Goal: Information Seeking & Learning: Learn about a topic

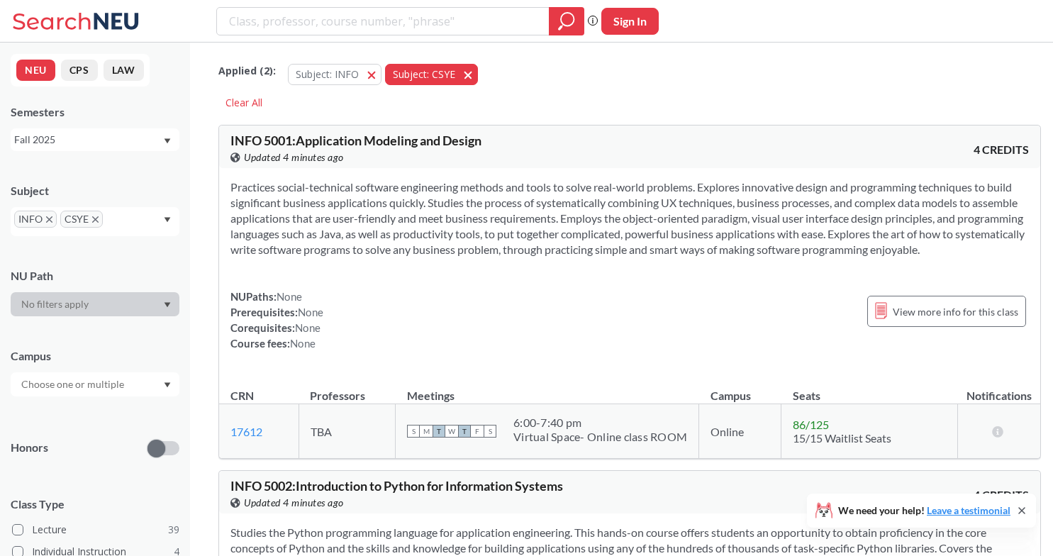
click at [473, 75] on span "button" at bounding box center [473, 73] width 0 height 13
click at [370, 70] on button "Subject: INFO INFO" at bounding box center [335, 74] width 94 height 21
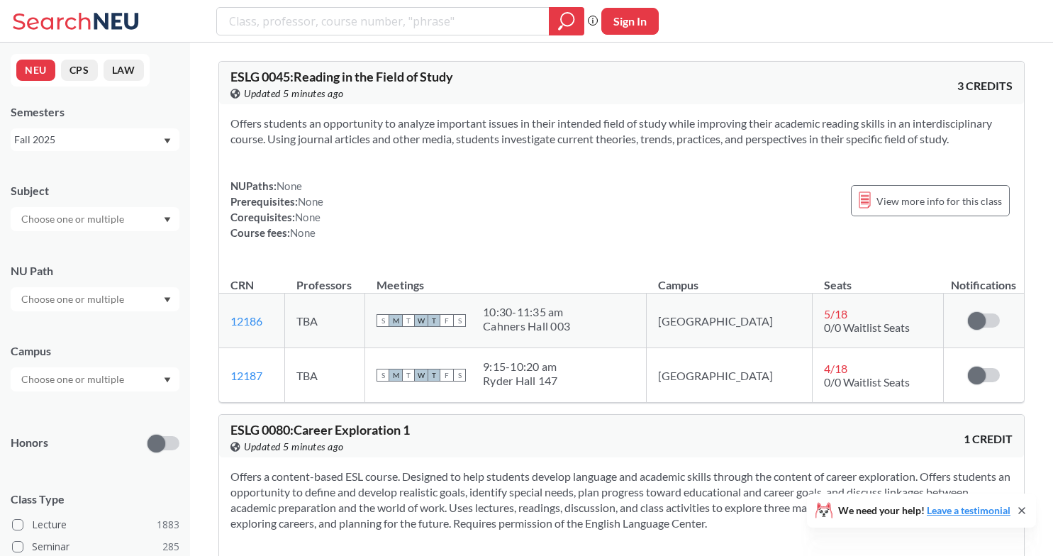
scroll to position [40, 0]
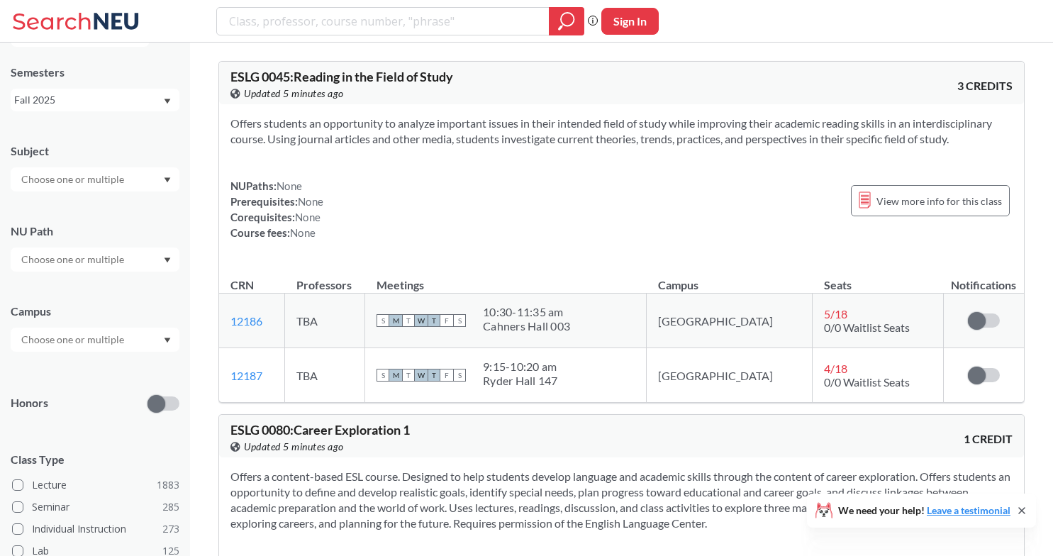
click at [83, 334] on input "text" at bounding box center [73, 339] width 119 height 17
type input "[GEOGRAPHIC_DATA]"
click at [35, 381] on span "( 26 )" at bounding box center [26, 387] width 17 height 12
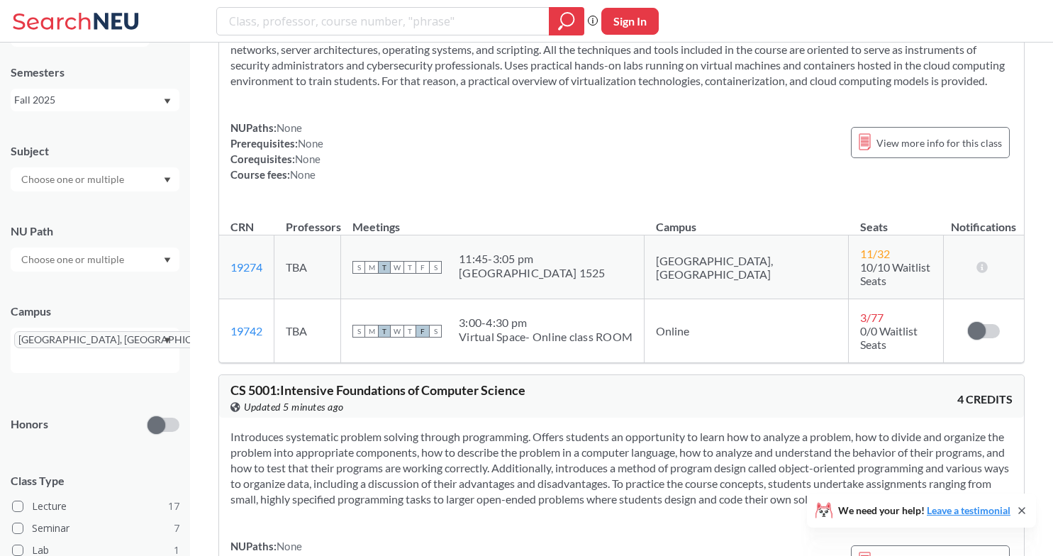
drag, startPoint x: 486, startPoint y: 284, endPoint x: 667, endPoint y: 283, distance: 180.8
click at [605, 280] on div "[GEOGRAPHIC_DATA] 1525" at bounding box center [532, 273] width 147 height 14
drag, startPoint x: 676, startPoint y: 283, endPoint x: 480, endPoint y: 269, distance: 196.1
click at [480, 269] on td "S M T W T F S 11:45 - 3:05 pm [GEOGRAPHIC_DATA] 1525" at bounding box center [492, 267] width 303 height 64
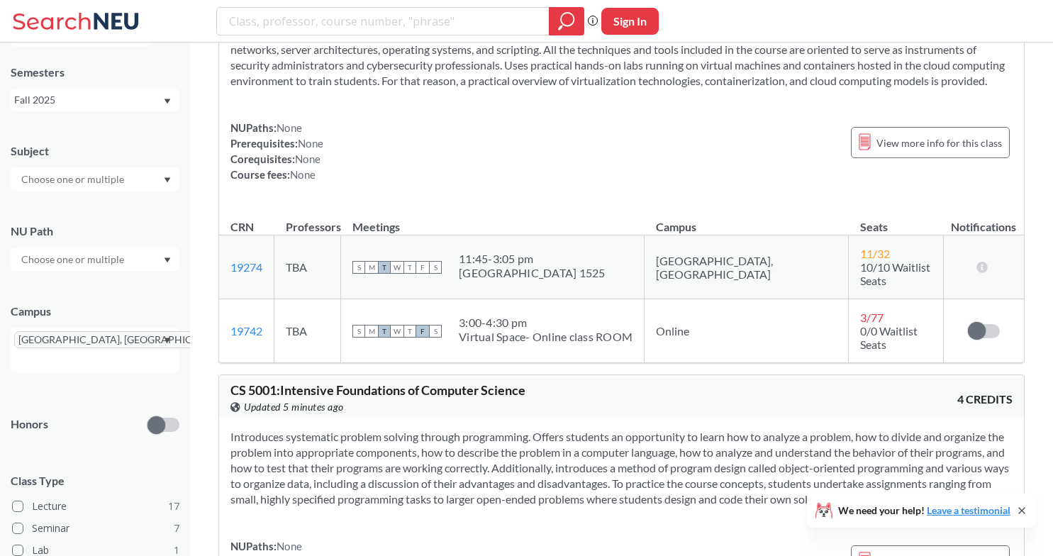
click at [480, 269] on div "S M T W T F S 11:45 - 3:05 pm [GEOGRAPHIC_DATA] 1525" at bounding box center [492, 267] width 280 height 31
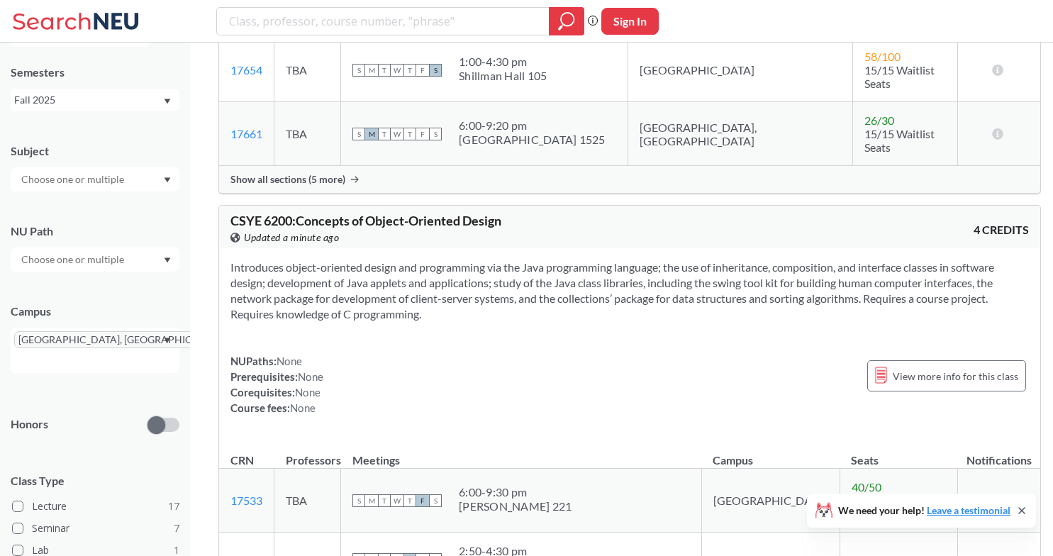
scroll to position [7515, 0]
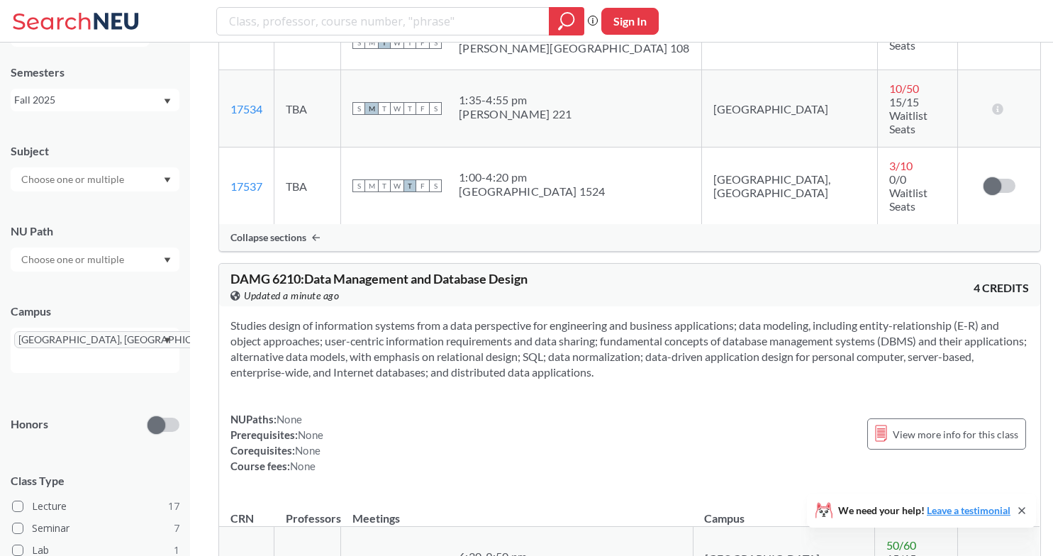
scroll to position [8093, 0]
